Goal: Information Seeking & Learning: Learn about a topic

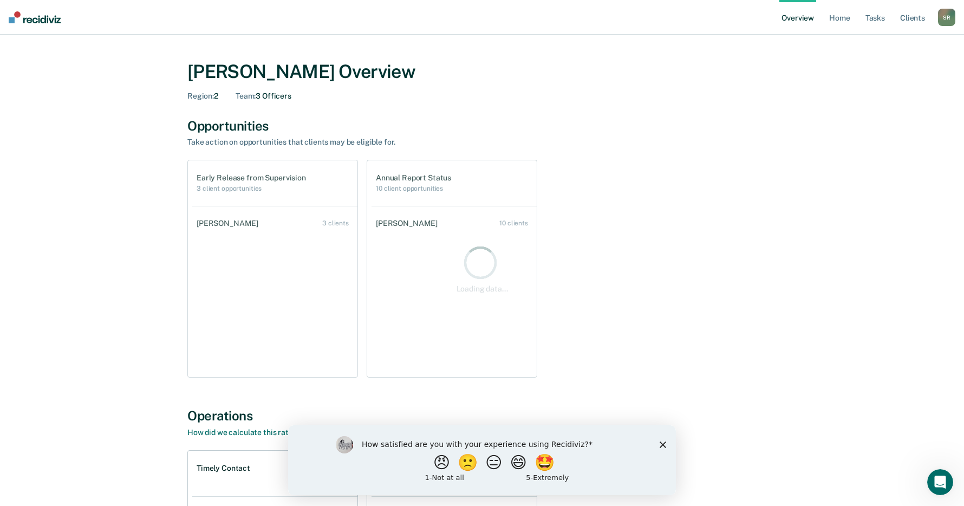
click at [659, 447] on div "How satisfied are you with your experience using Recidiviz? 😠 🙁 😑 😄 🤩 1 - Not a…" at bounding box center [482, 460] width 388 height 70
click at [716, 327] on div "Early Release from Supervision 3 client opportunities [PERSON_NAME] 3 clients A…" at bounding box center [481, 269] width 589 height 218
drag, startPoint x: 773, startPoint y: 353, endPoint x: 683, endPoint y: 286, distance: 112.4
click at [773, 353] on div "Early Release from Supervision 3 client opportunities [PERSON_NAME] 3 clients A…" at bounding box center [481, 269] width 589 height 218
